Goal: Transaction & Acquisition: Obtain resource

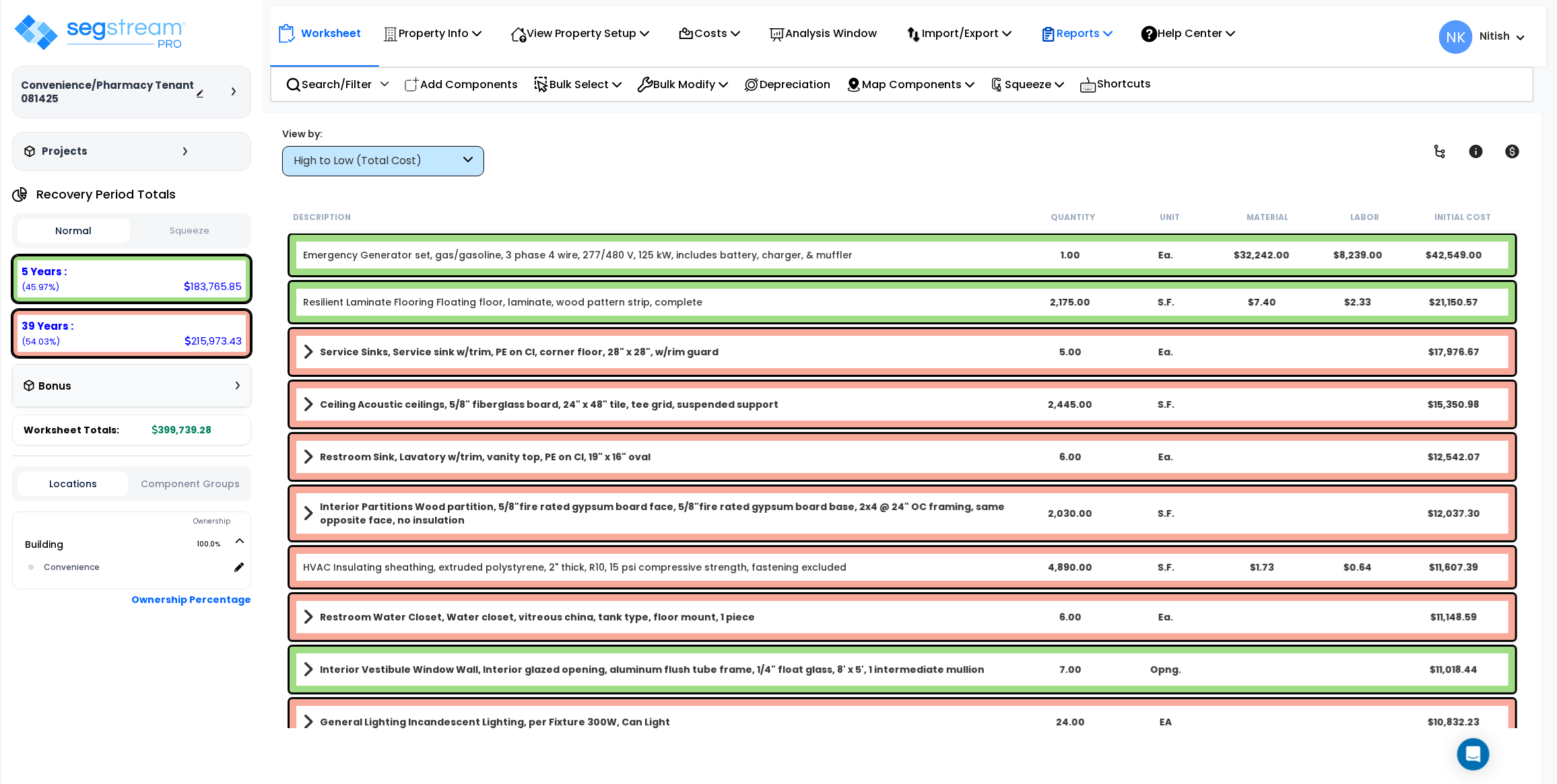
click at [1105, 28] on p "Reports" at bounding box center [1077, 33] width 72 height 18
click at [1084, 65] on link "Get Report" at bounding box center [1100, 64] width 134 height 27
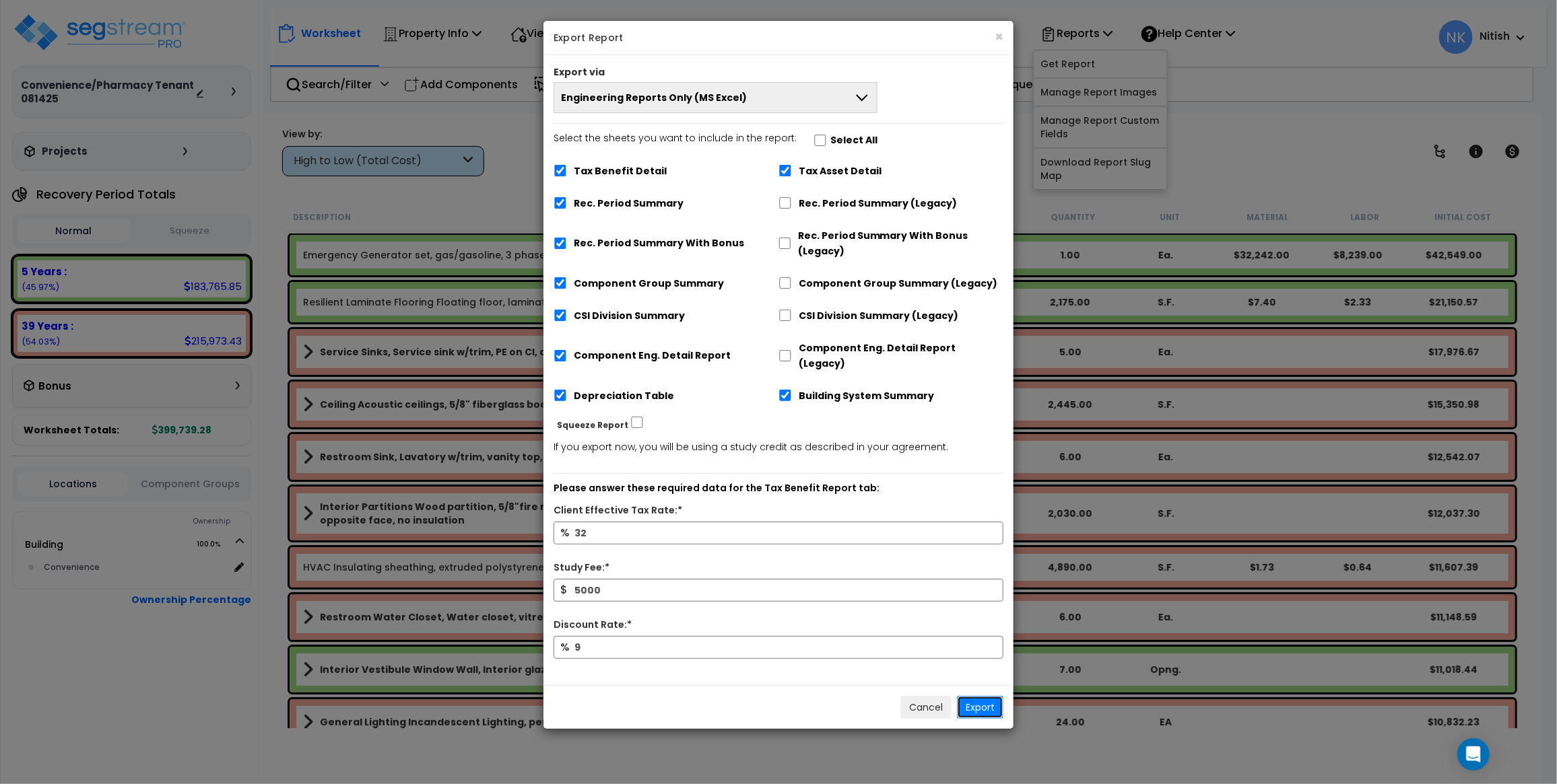
click at [974, 696] on button "Export" at bounding box center [980, 708] width 46 height 23
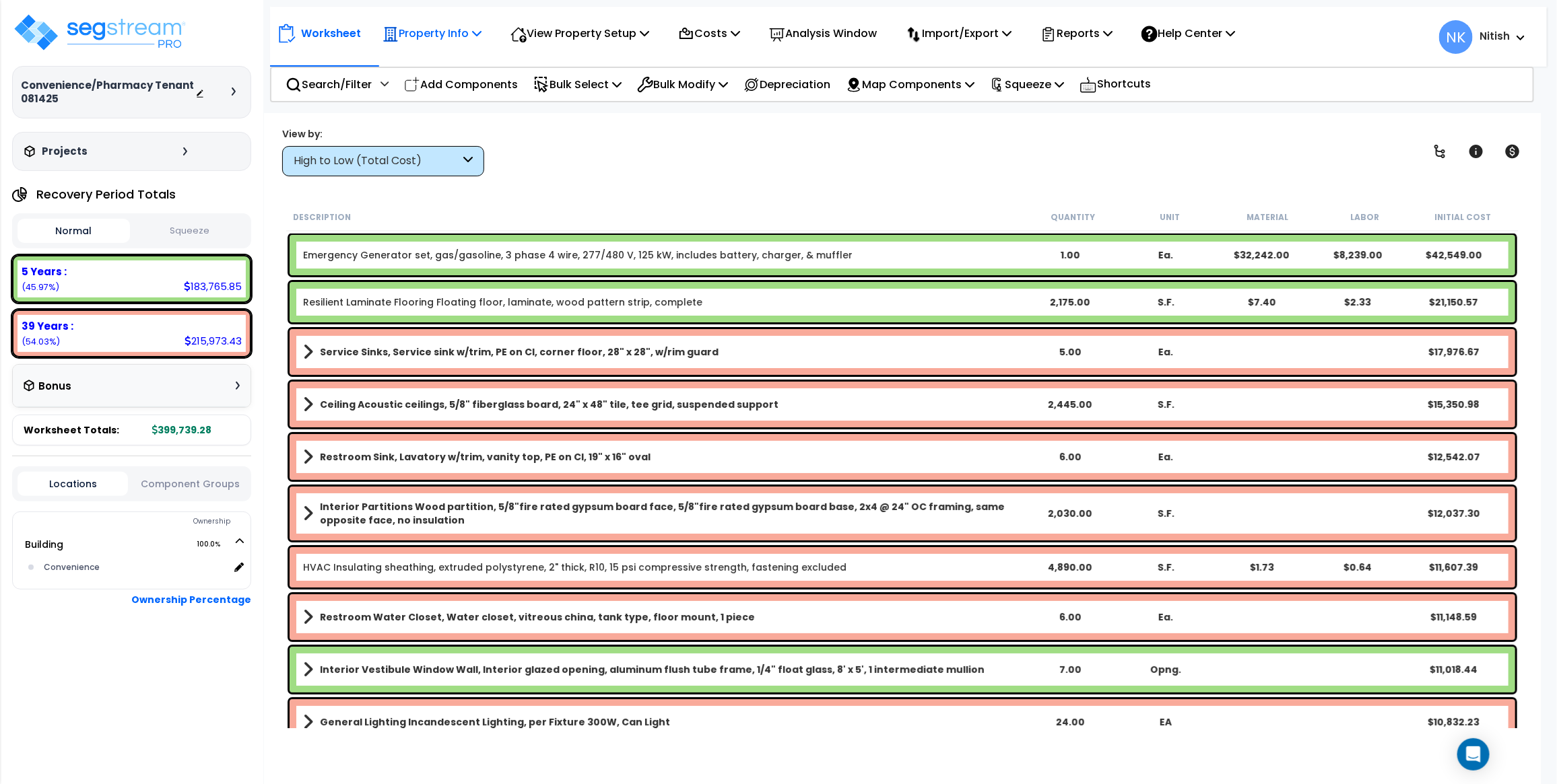
click at [478, 31] on icon at bounding box center [477, 33] width 10 height 11
click at [452, 65] on link "Property Setup" at bounding box center [442, 64] width 134 height 27
click at [229, 93] on div at bounding box center [219, 93] width 47 height 14
click at [232, 93] on icon at bounding box center [234, 91] width 4 height 8
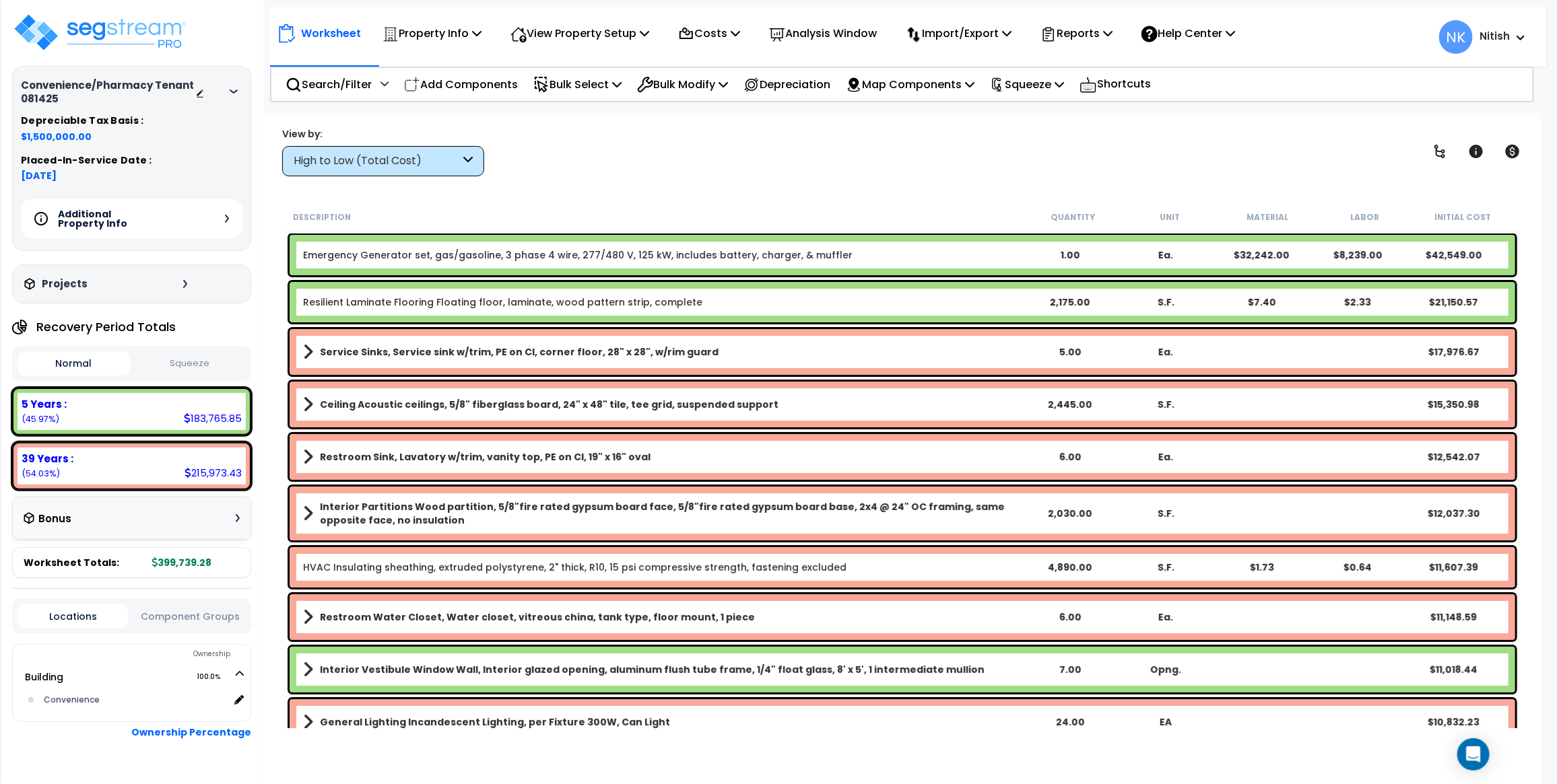
click at [237, 89] on icon at bounding box center [234, 91] width 8 height 4
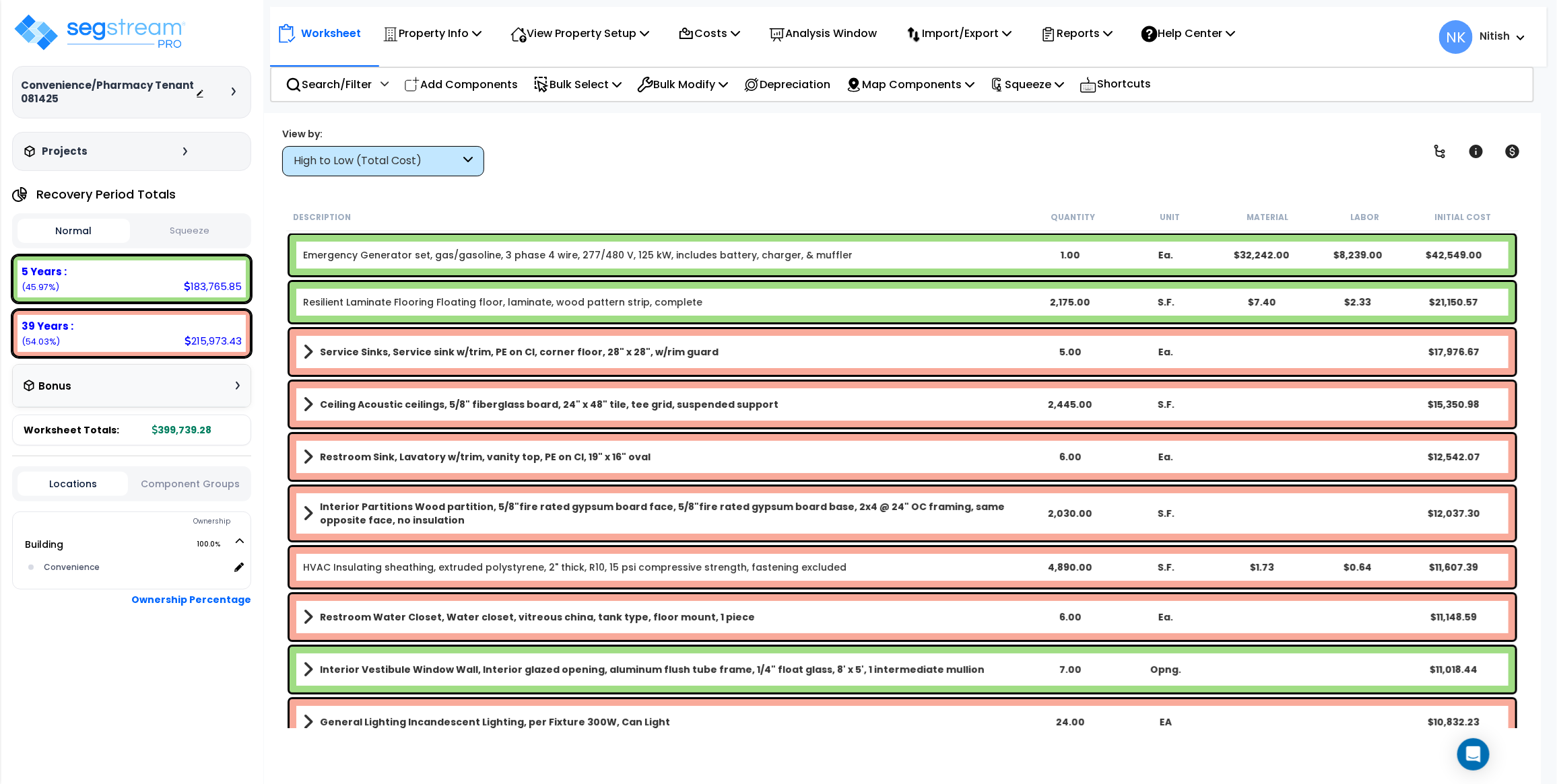
click at [233, 92] on icon at bounding box center [234, 91] width 4 height 8
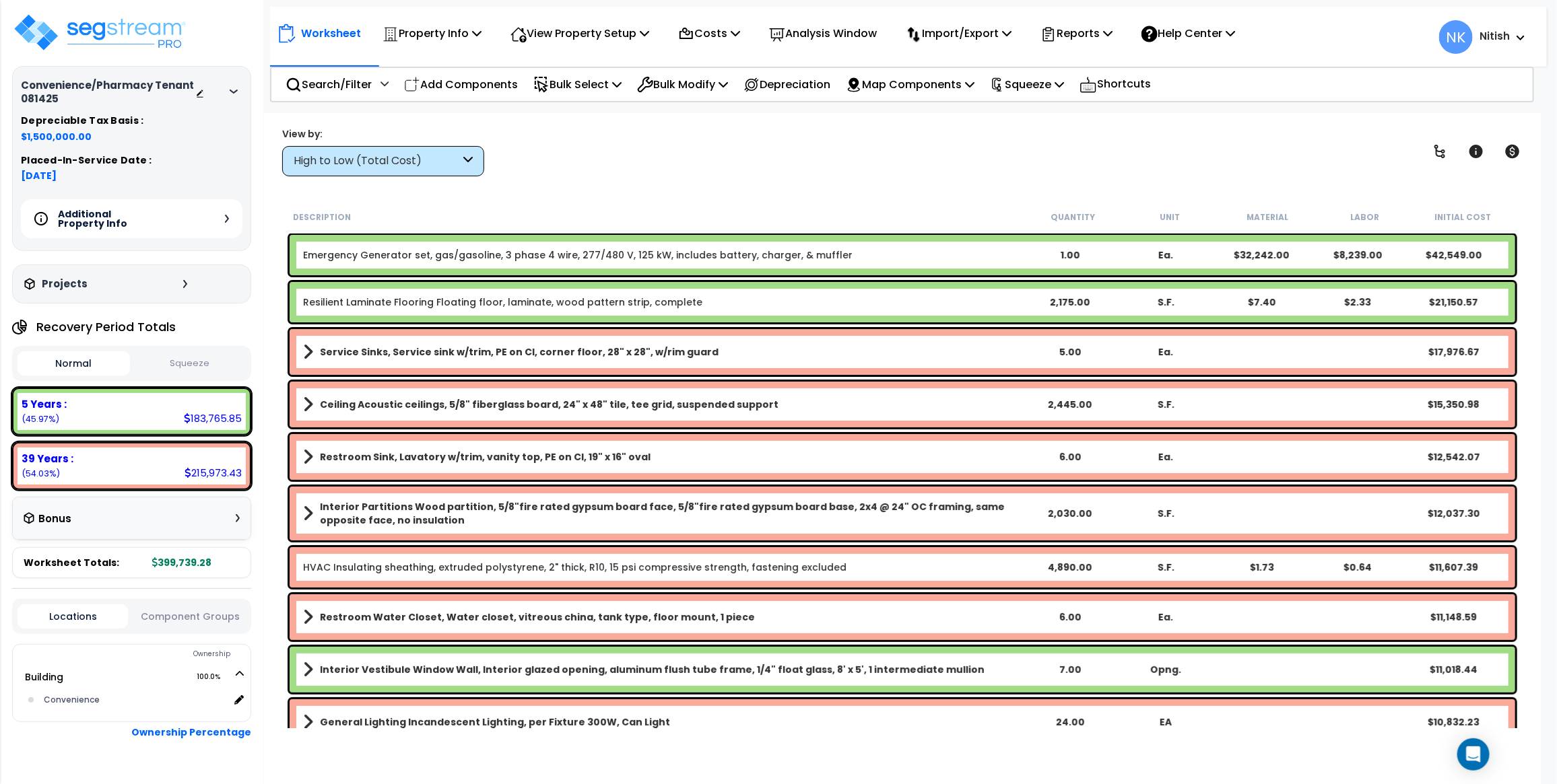
click at [233, 92] on icon at bounding box center [234, 91] width 8 height 4
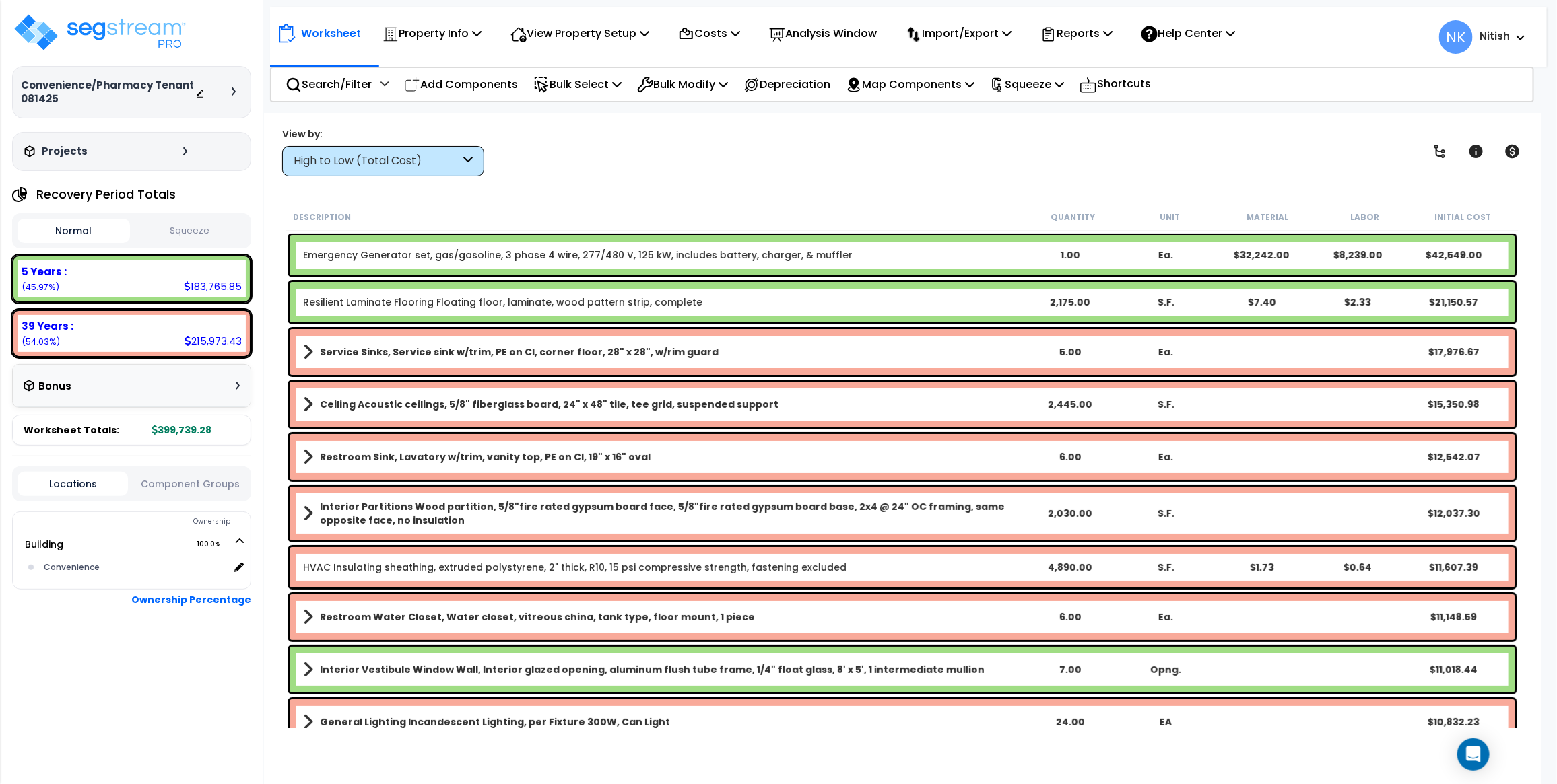
click at [233, 92] on icon at bounding box center [234, 91] width 4 height 8
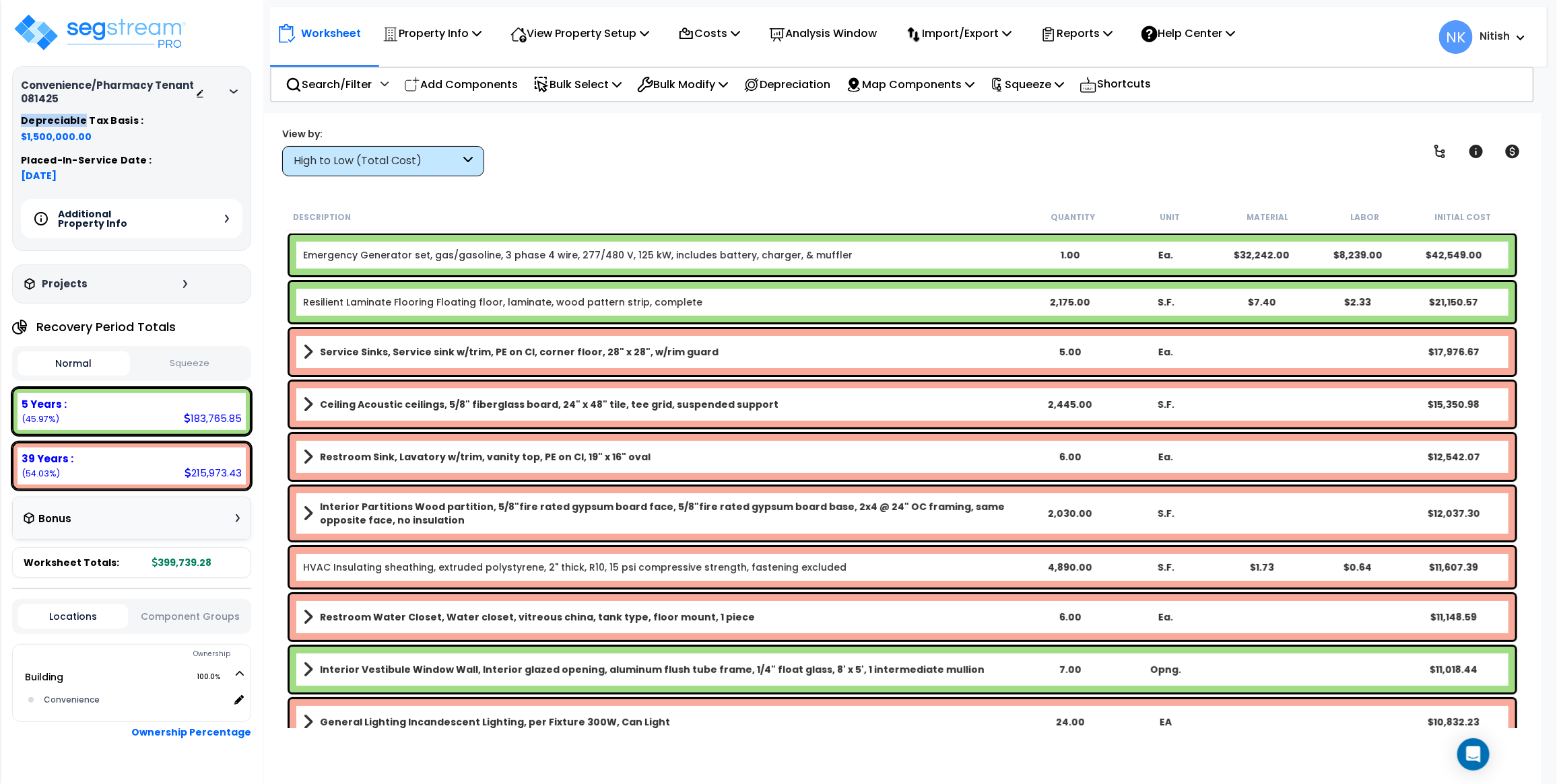
click at [233, 92] on icon at bounding box center [234, 91] width 8 height 4
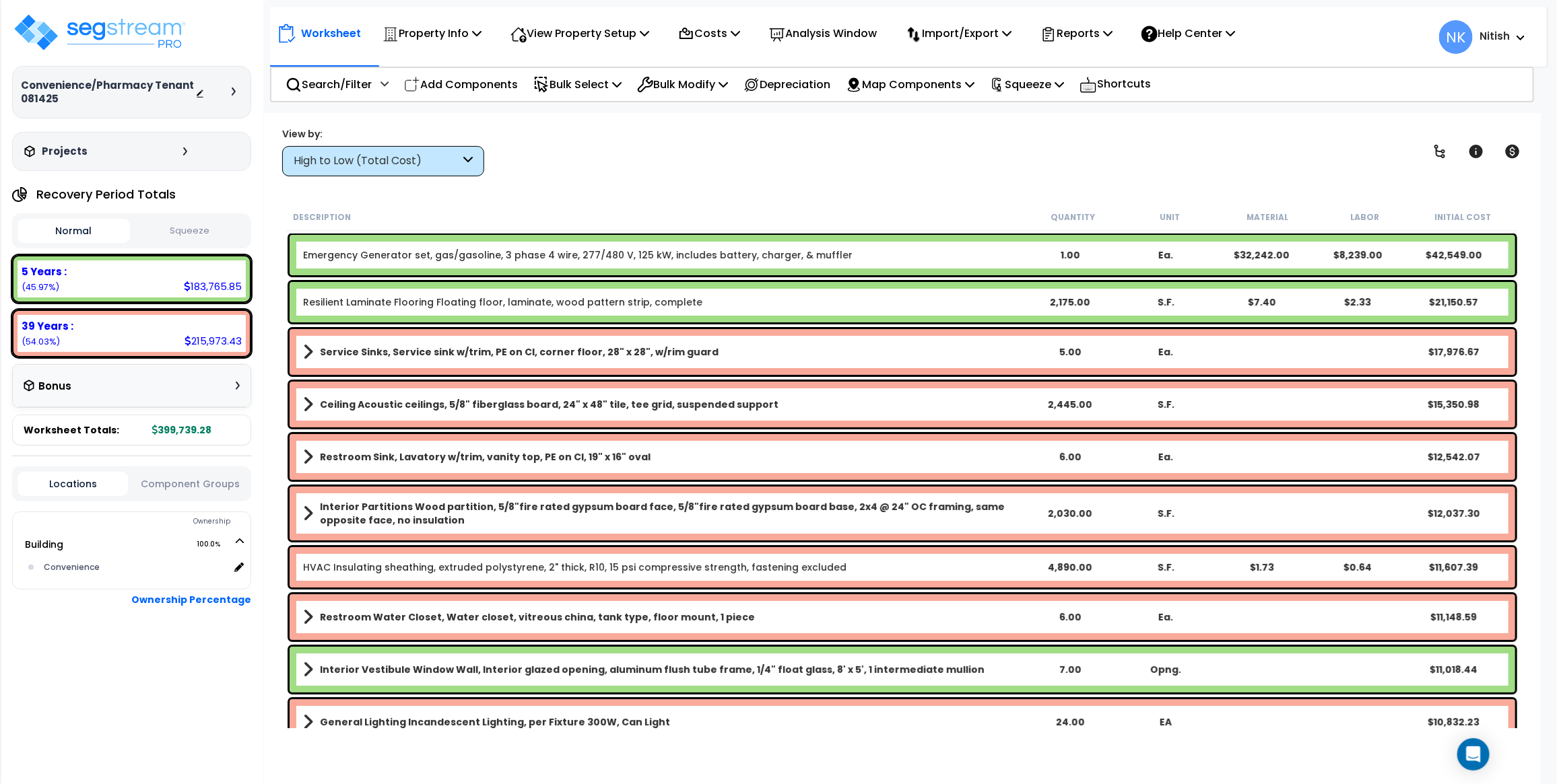
click at [645, 178] on div "Worksheet Property Info Property Setup Add Property Unit Template property Clon…" at bounding box center [902, 505] width 1277 height 784
click at [1035, 89] on p "Squeeze" at bounding box center [1027, 84] width 74 height 18
click at [1051, 120] on link "Squeeze" at bounding box center [1050, 114] width 134 height 27
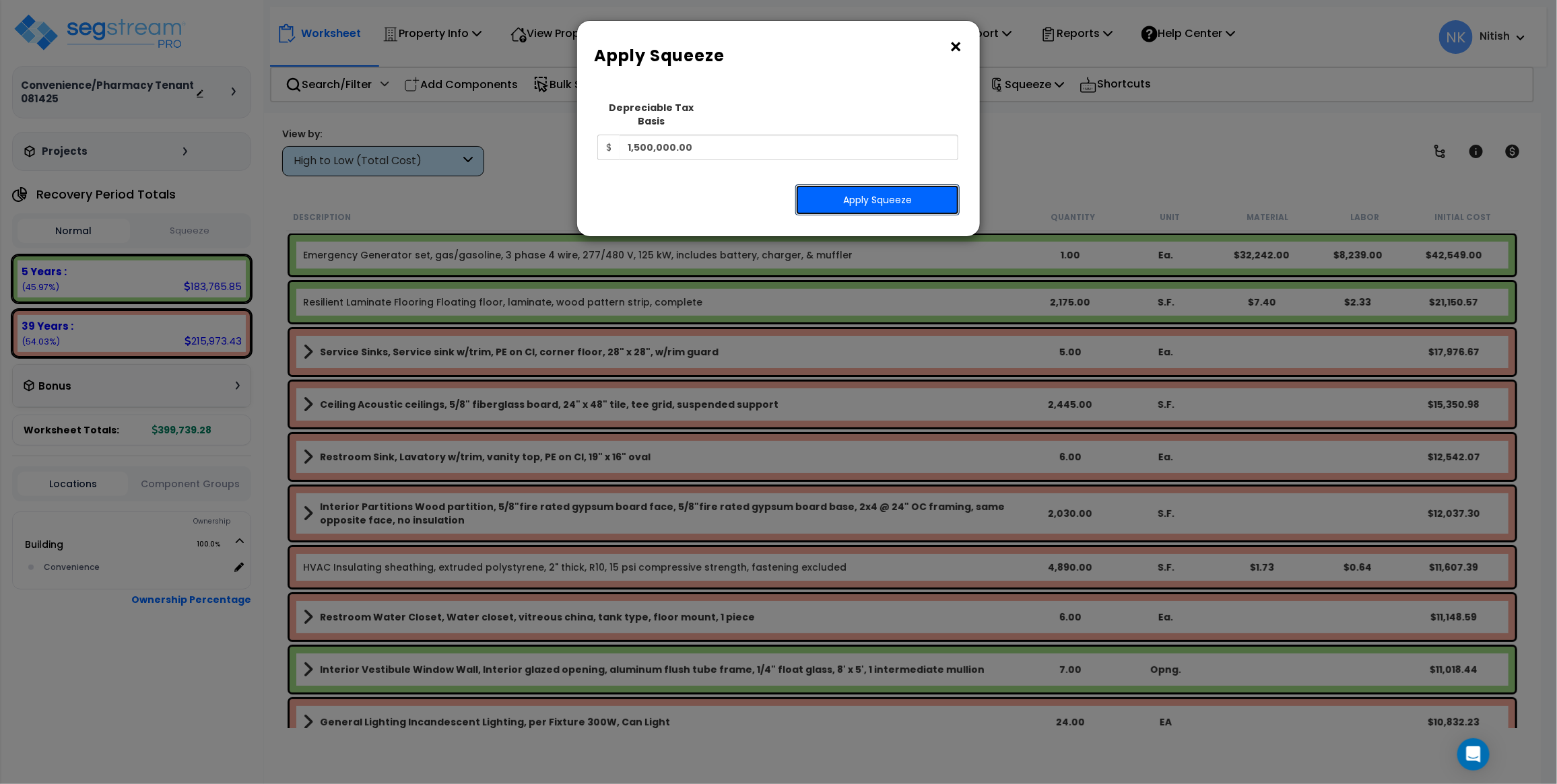
click at [948, 185] on button "Apply Squeeze" at bounding box center [877, 200] width 164 height 31
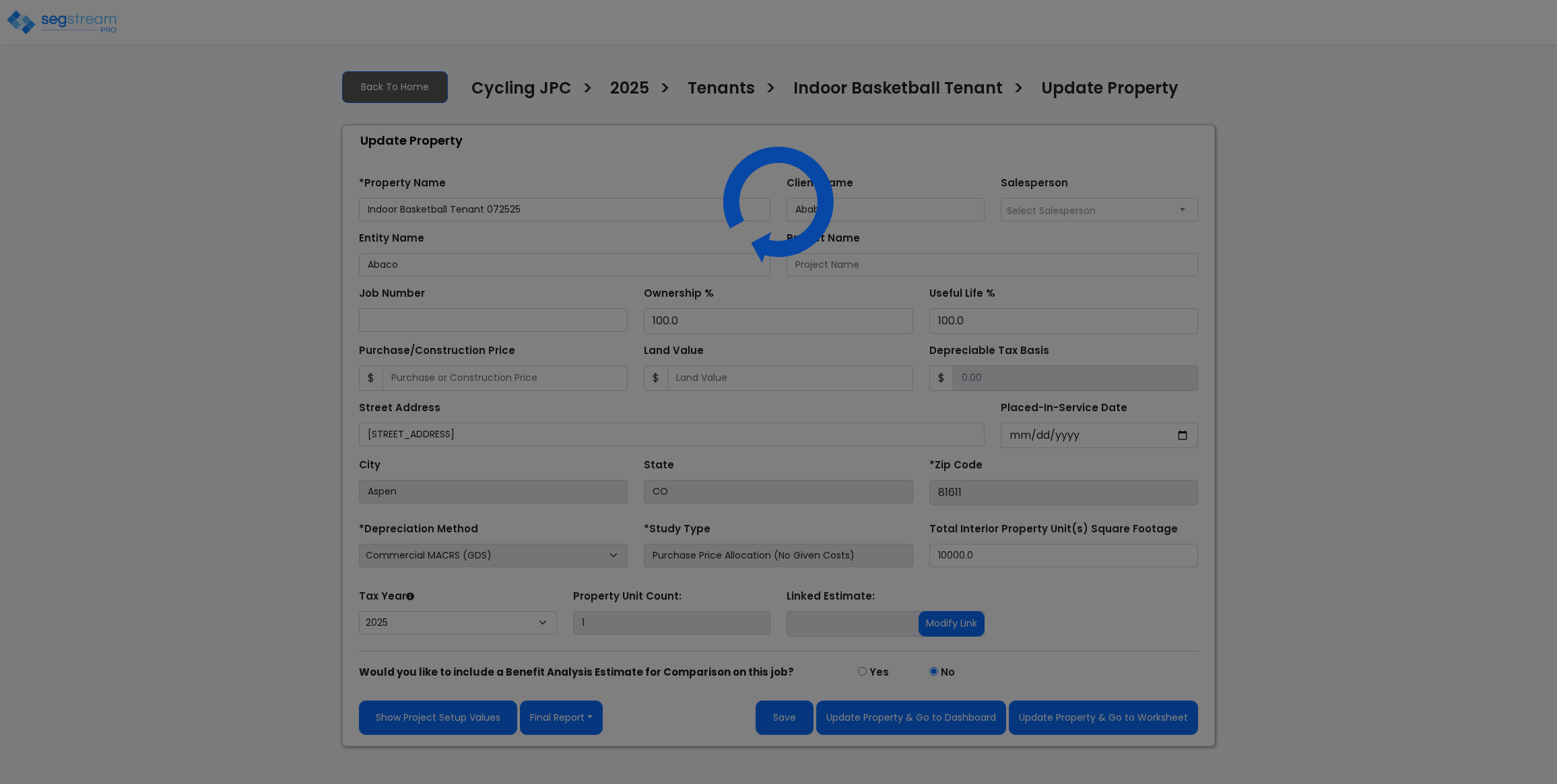
select select "2025"
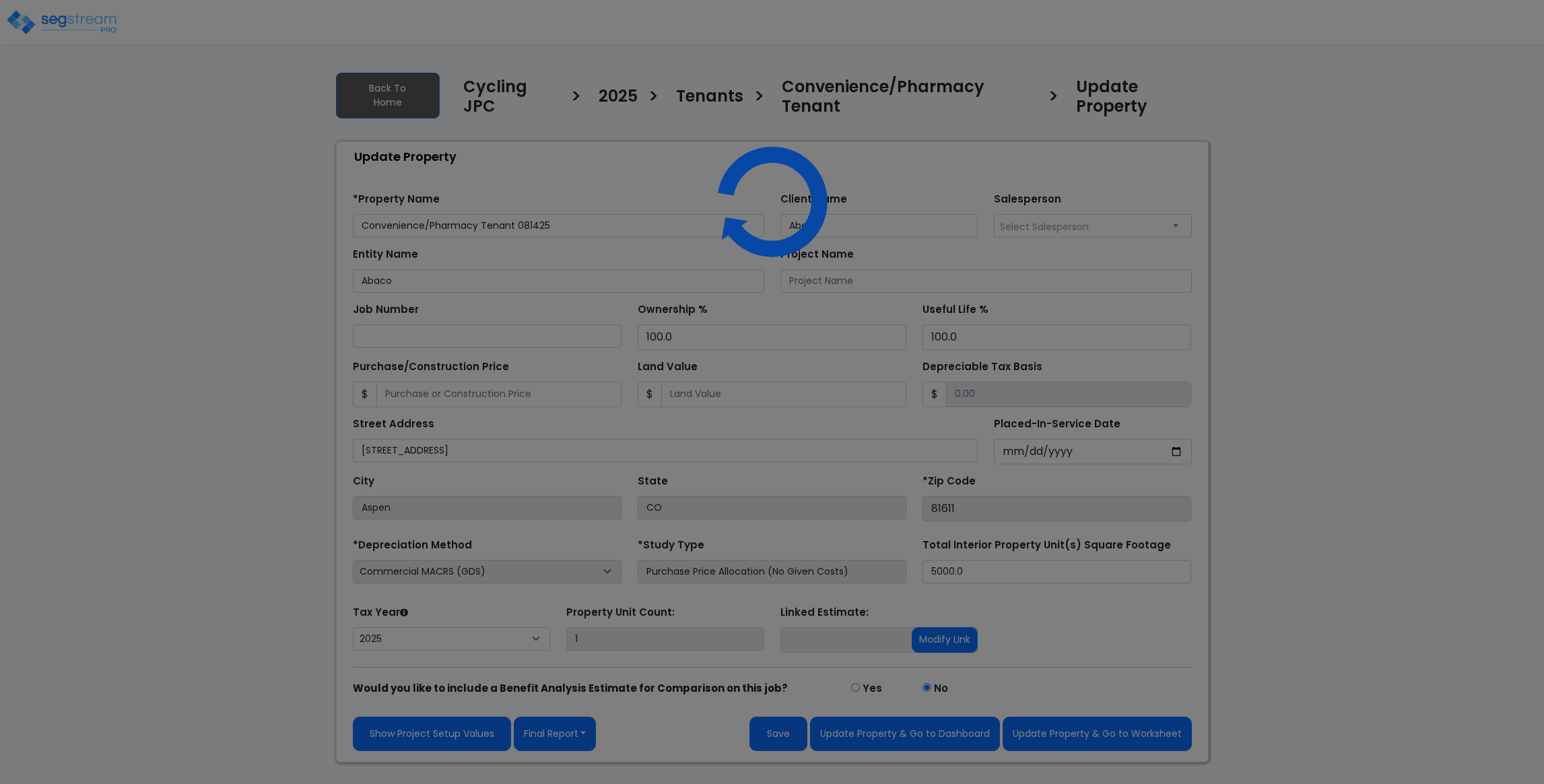
select select "2025"
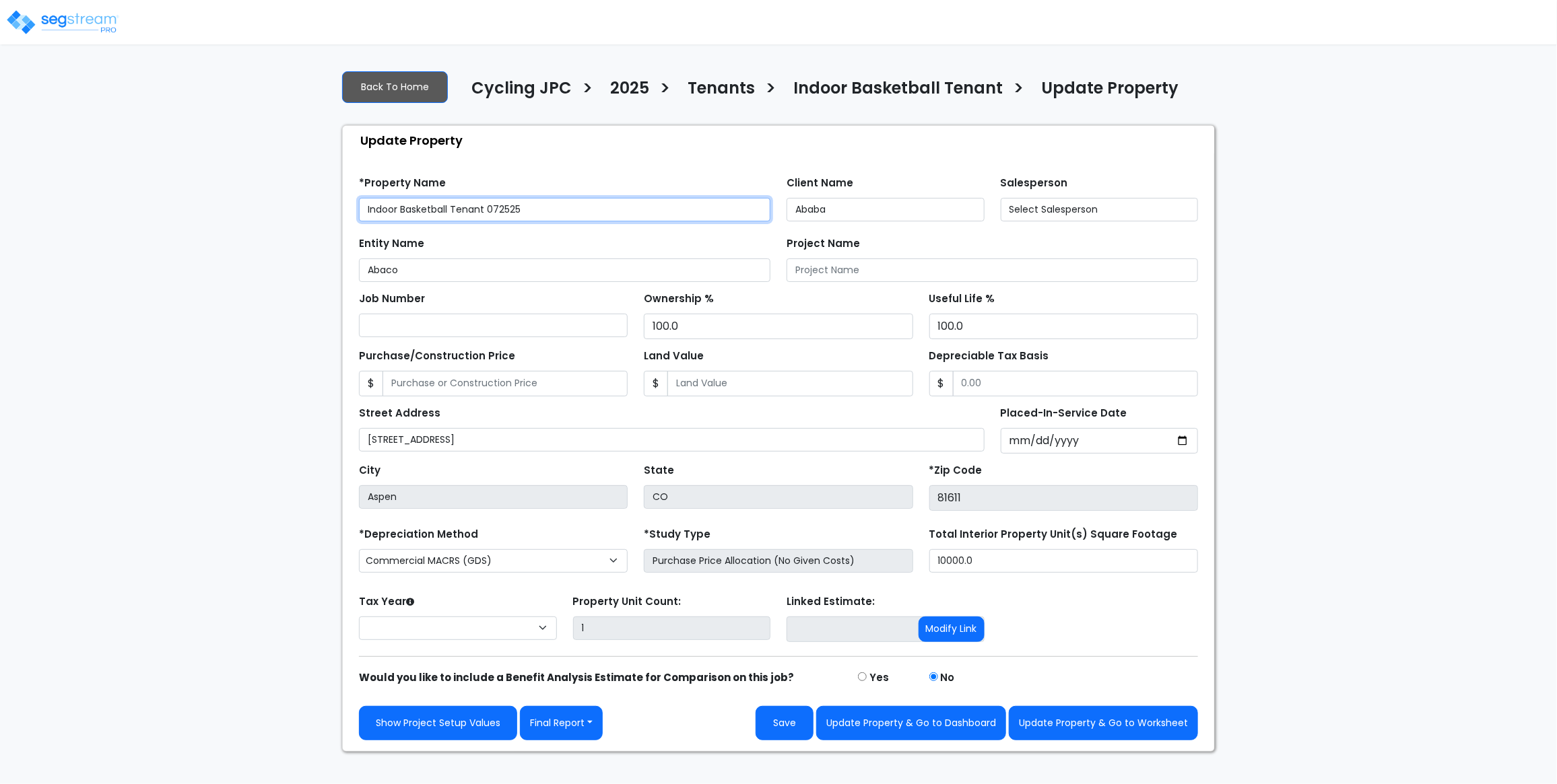
select select "2025"
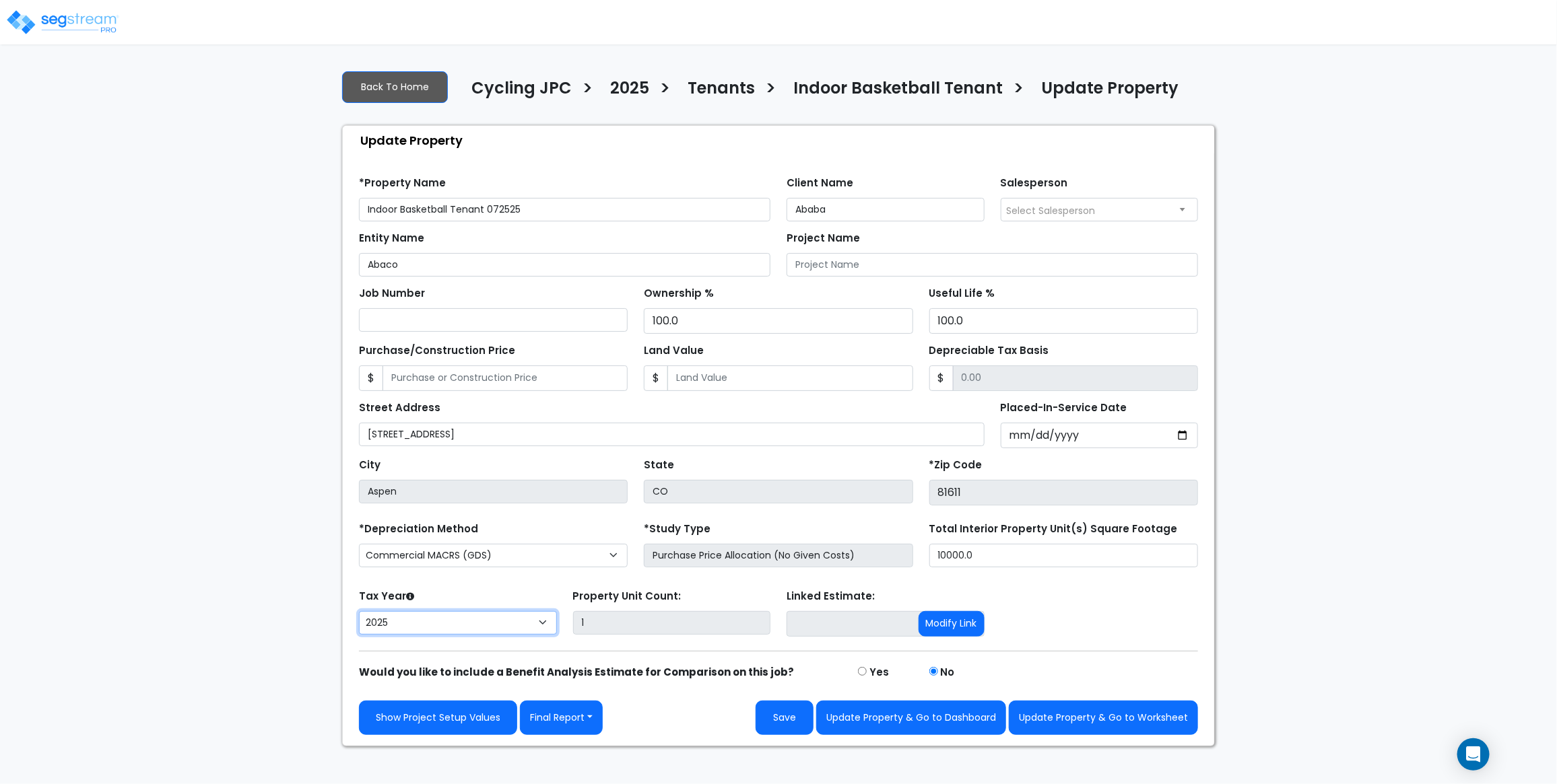
drag, startPoint x: 516, startPoint y: 631, endPoint x: 200, endPoint y: 614, distance: 316.5
click at [200, 614] on div "We are Building your Property. So please grab a coffee and let us do the heavy …" at bounding box center [778, 403] width 1557 height 687
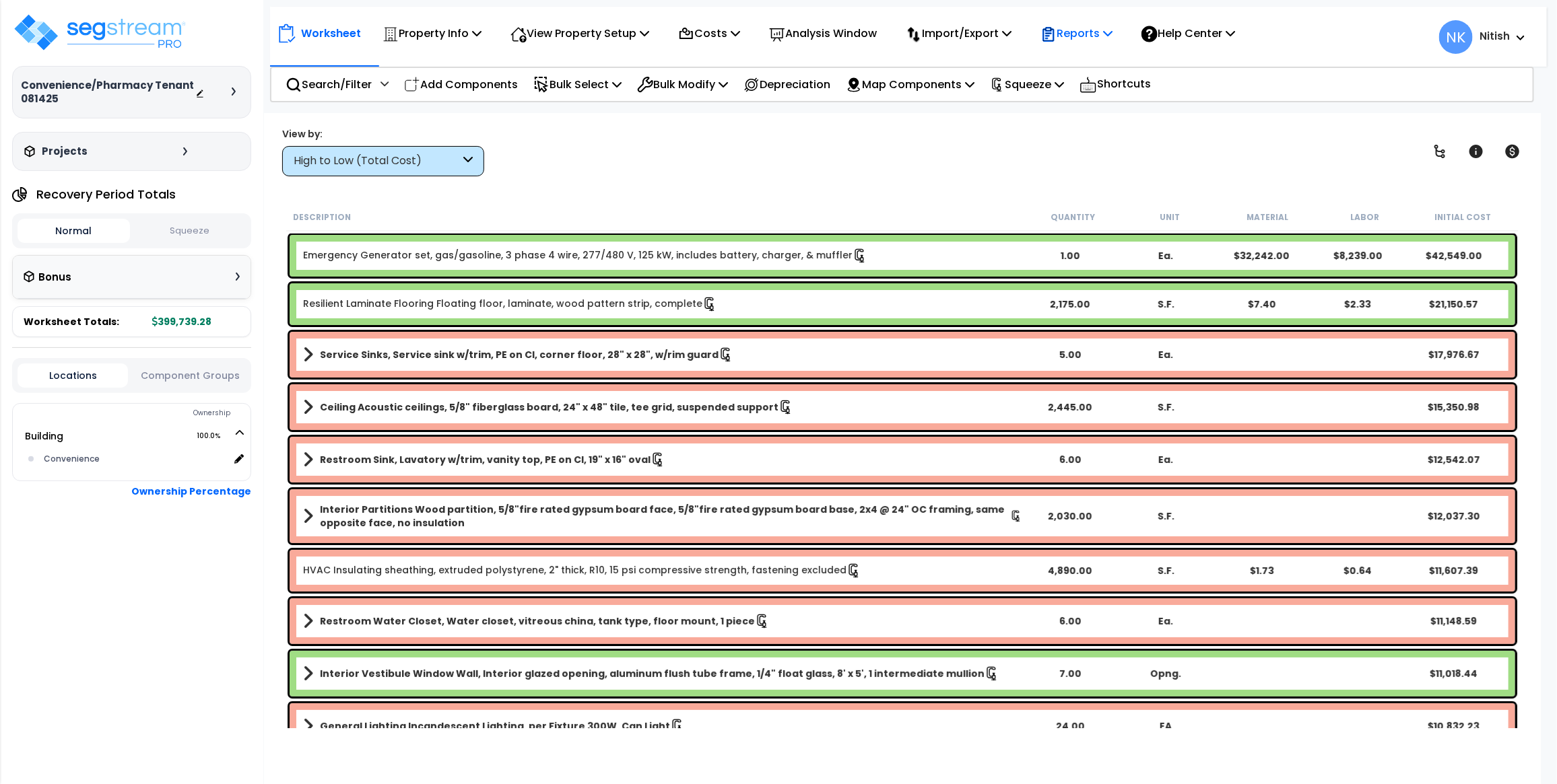
click at [1105, 25] on p "Reports" at bounding box center [1077, 33] width 72 height 18
click at [1105, 55] on link "Get Report" at bounding box center [1100, 64] width 134 height 27
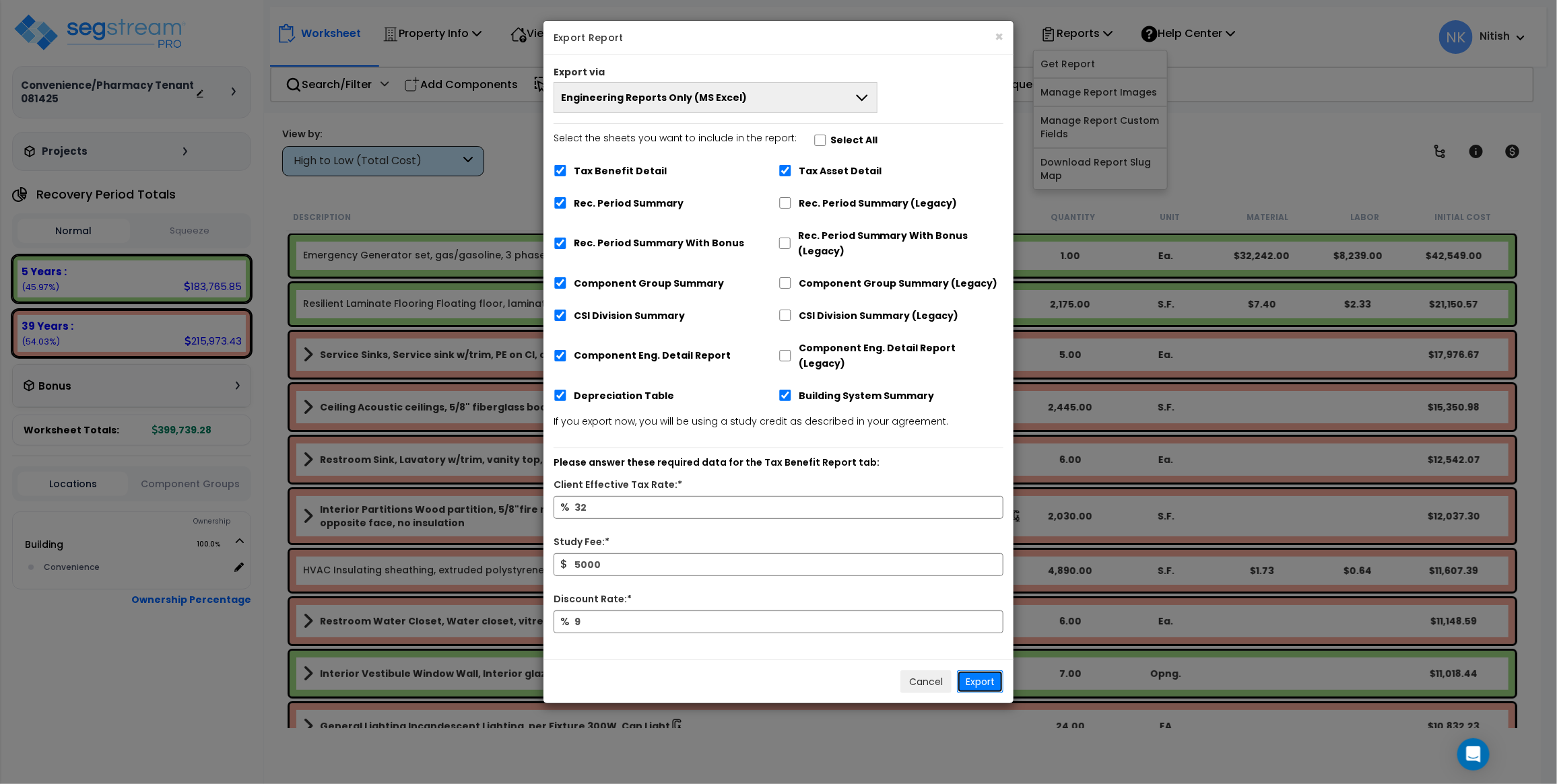
click at [977, 671] on button "Export" at bounding box center [980, 682] width 46 height 23
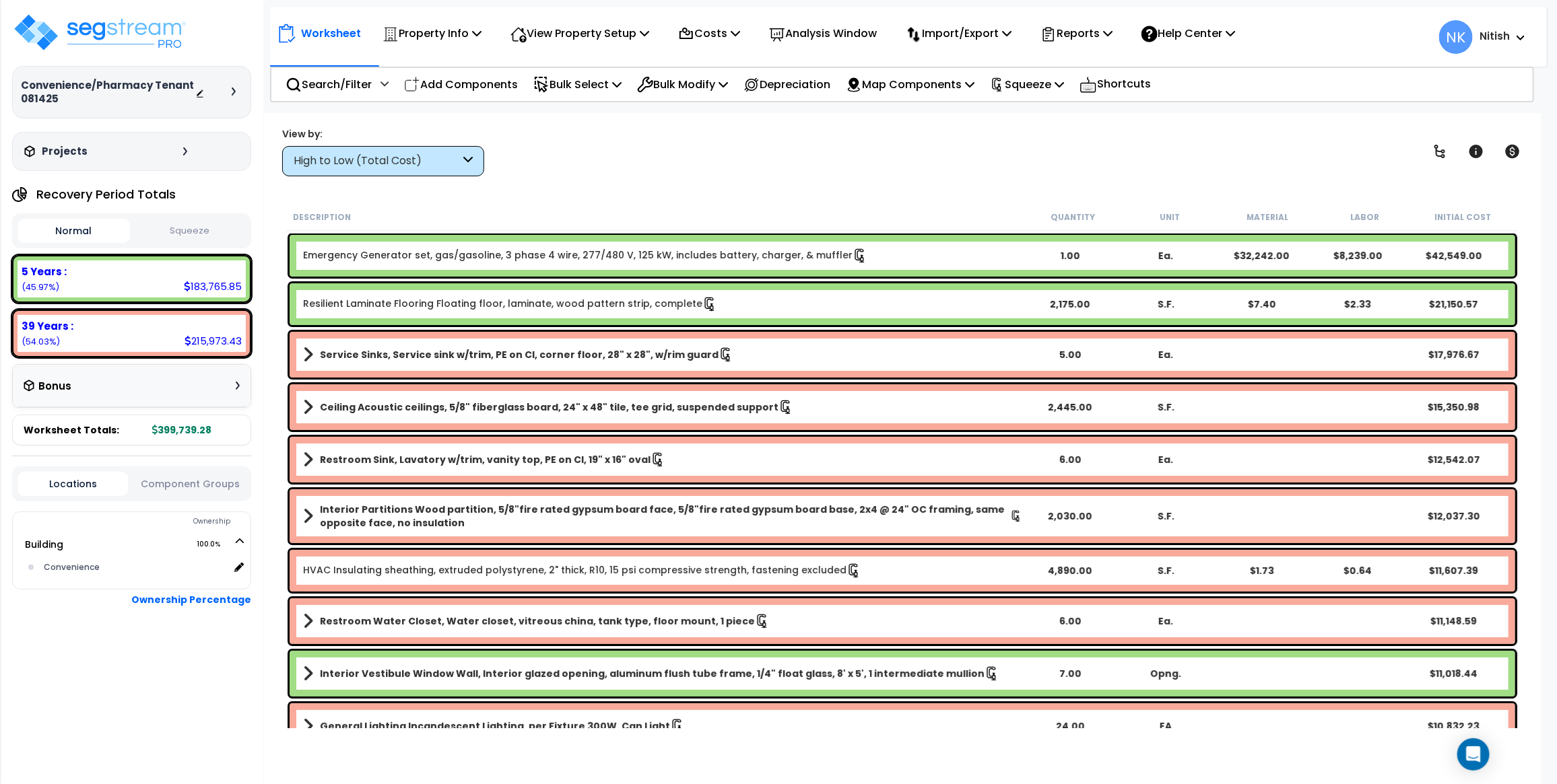
click at [183, 222] on button "Squeeze" at bounding box center [189, 231] width 112 height 24
click at [99, 223] on button "Normal" at bounding box center [74, 231] width 112 height 24
click at [1052, 37] on icon at bounding box center [1049, 35] width 6 height 6
click at [1024, 89] on p "Squeeze" at bounding box center [1027, 84] width 74 height 18
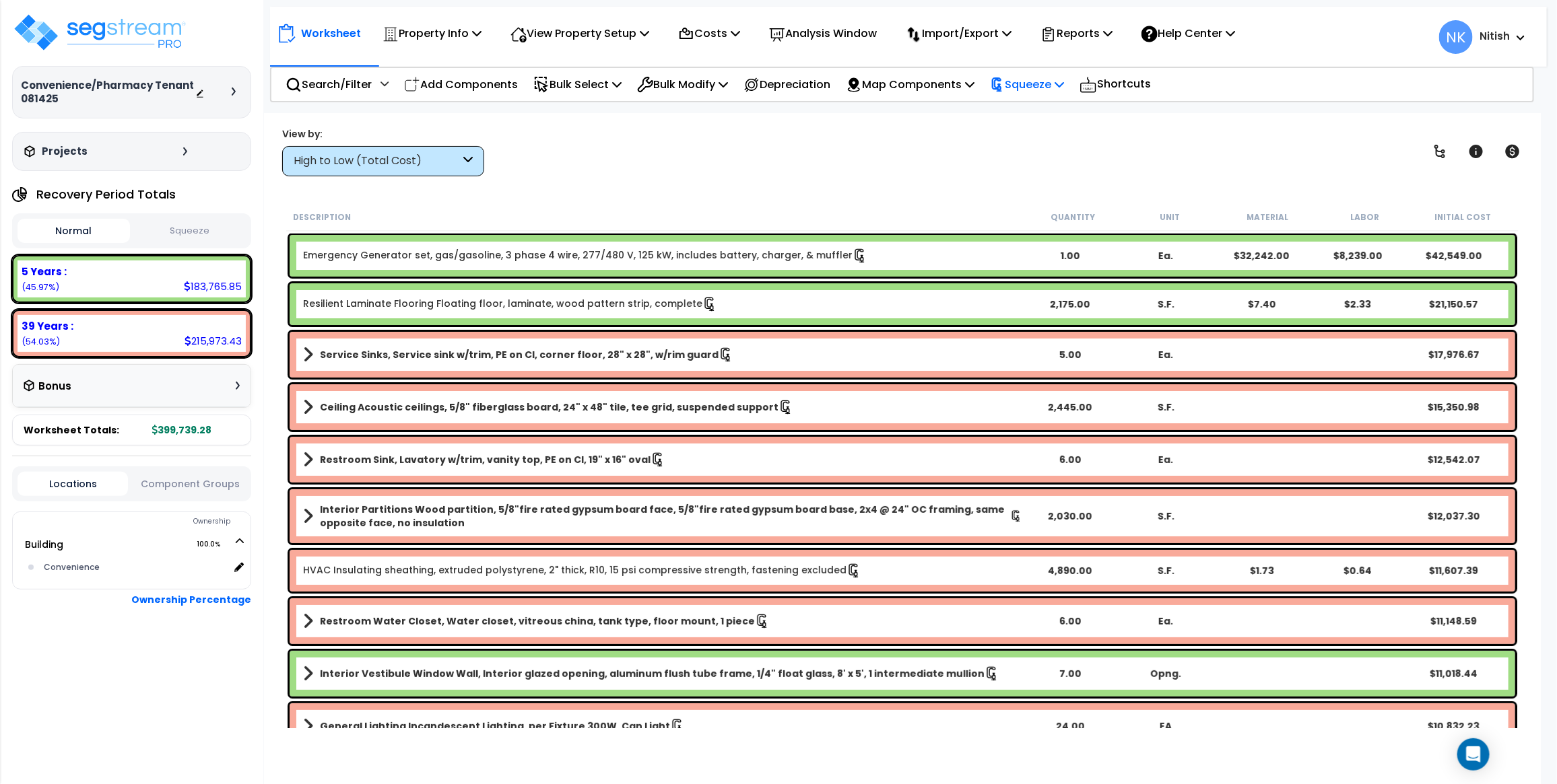
click at [1022, 92] on p "Squeeze" at bounding box center [1027, 84] width 74 height 18
click at [1032, 137] on link "Reset Squeeze" at bounding box center [1050, 143] width 134 height 27
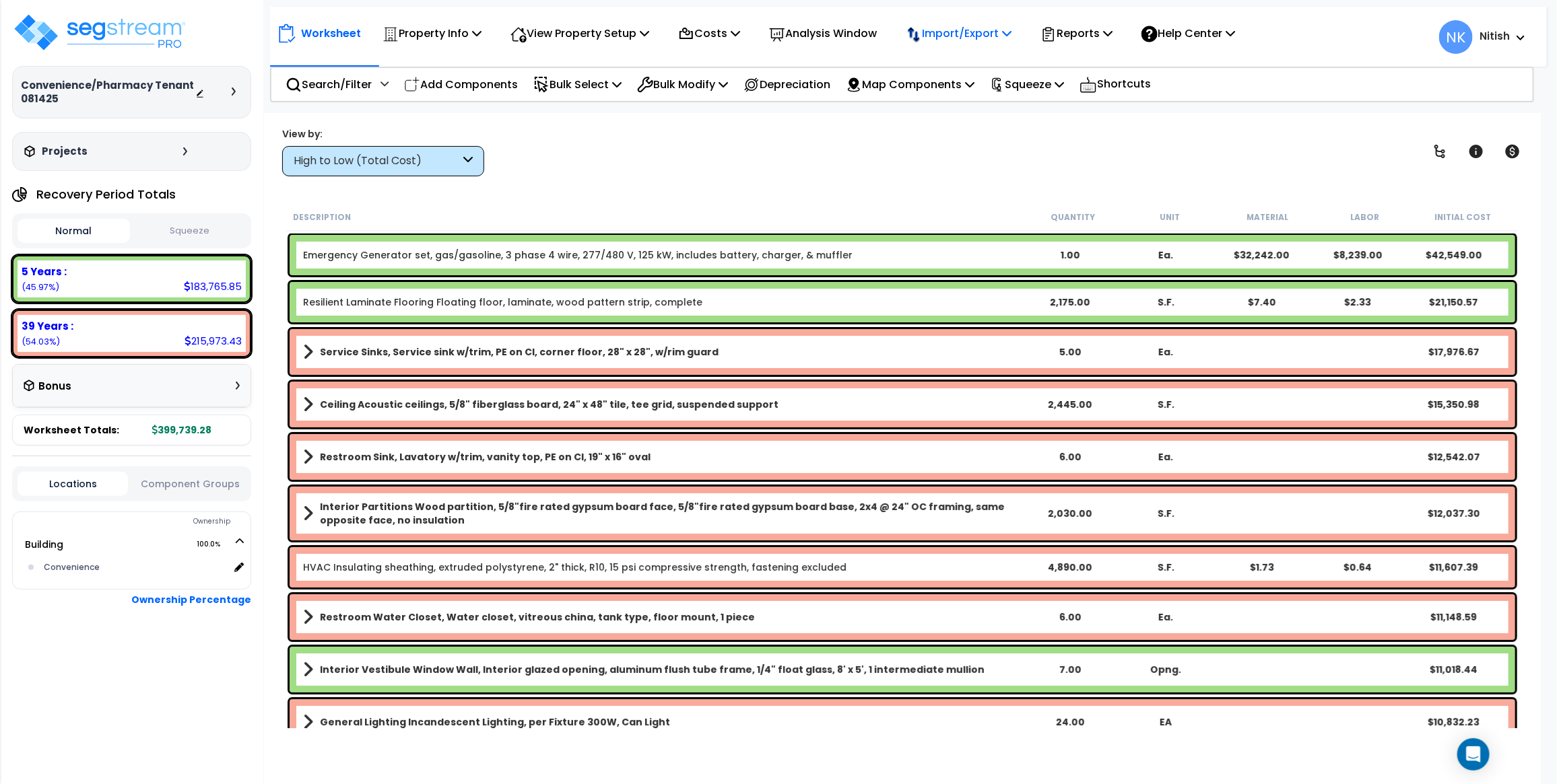
click at [482, 26] on p "Import/Export" at bounding box center [431, 33] width 99 height 18
click at [1094, 35] on p "Reports" at bounding box center [1077, 33] width 72 height 18
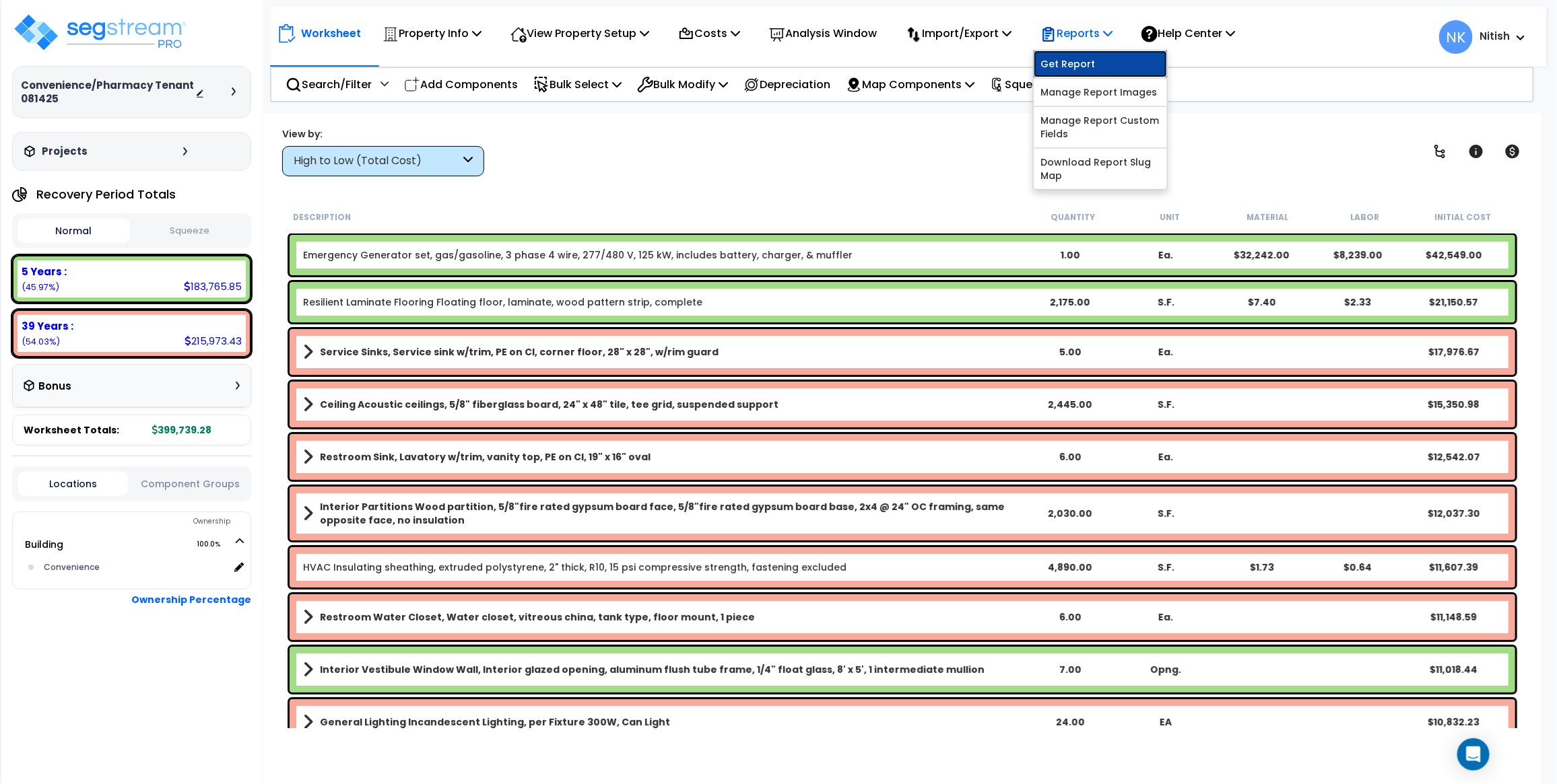
click at [1093, 57] on link "Get Report" at bounding box center [1100, 64] width 134 height 27
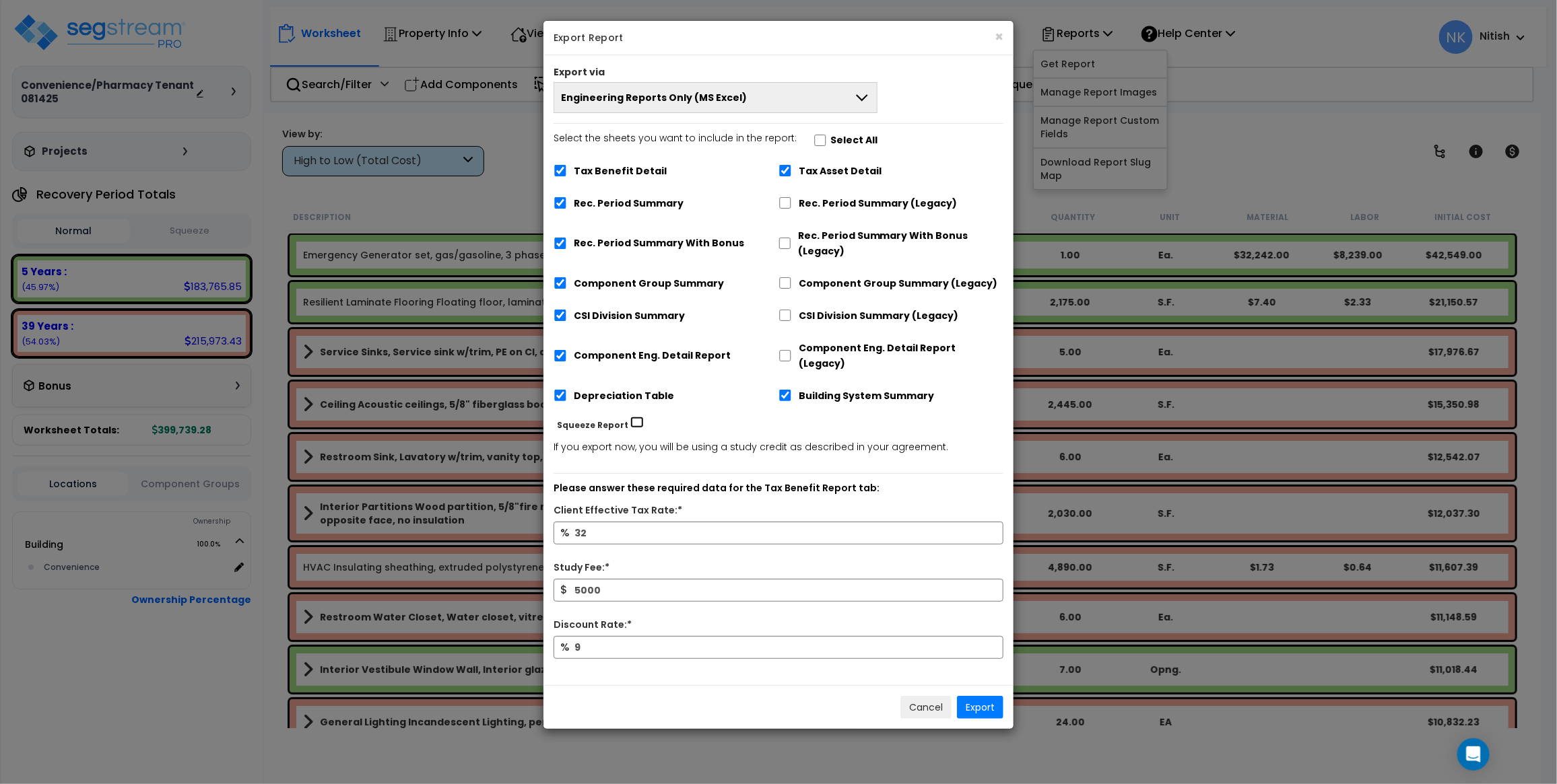
click at [631, 417] on input "Squeeze Report" at bounding box center [637, 422] width 14 height 12
checkbox input "true"
click at [977, 696] on button "Export" at bounding box center [980, 708] width 46 height 23
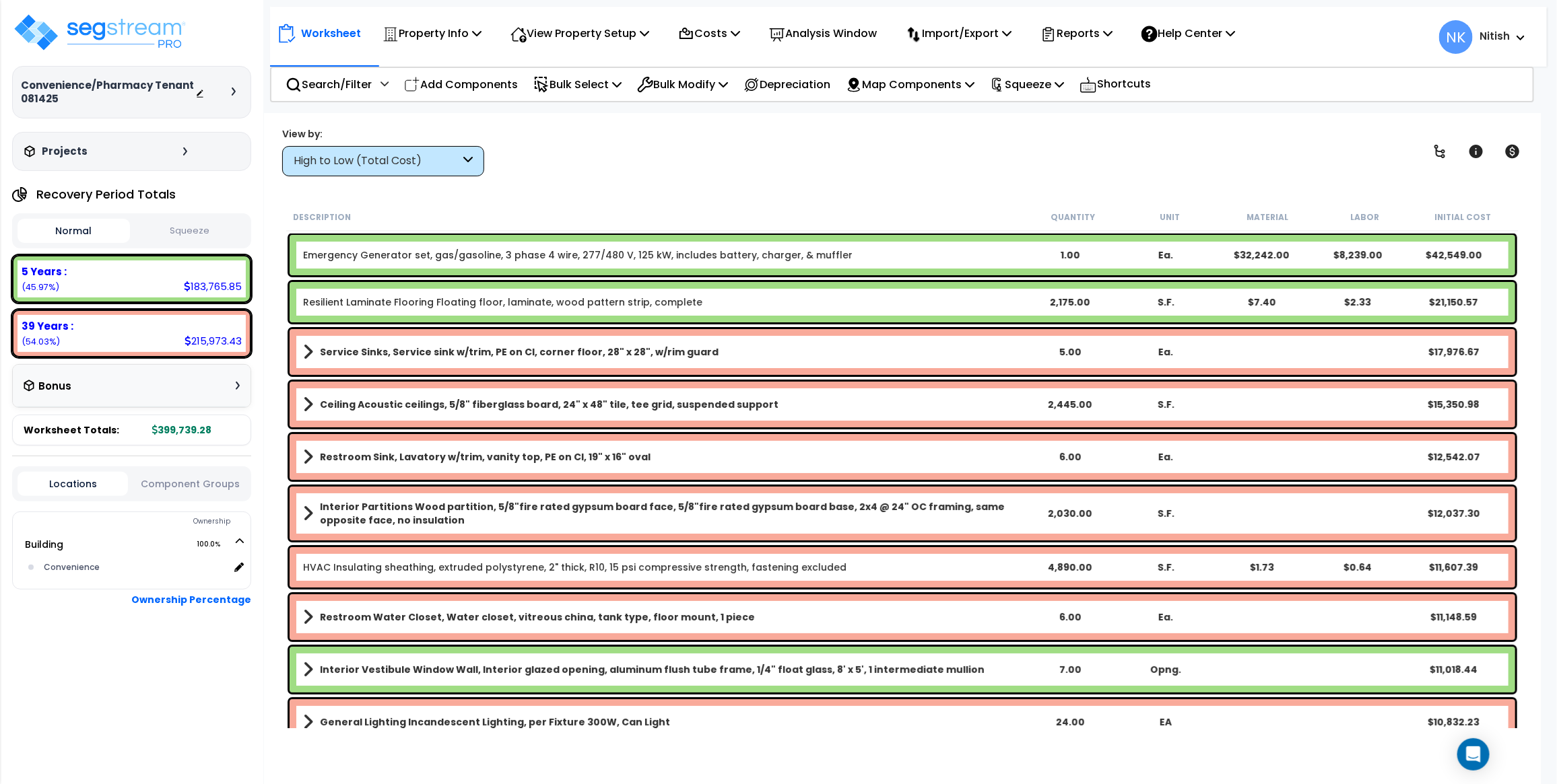
click at [187, 242] on button "Squeeze" at bounding box center [189, 231] width 112 height 24
